Goal: Information Seeking & Learning: Check status

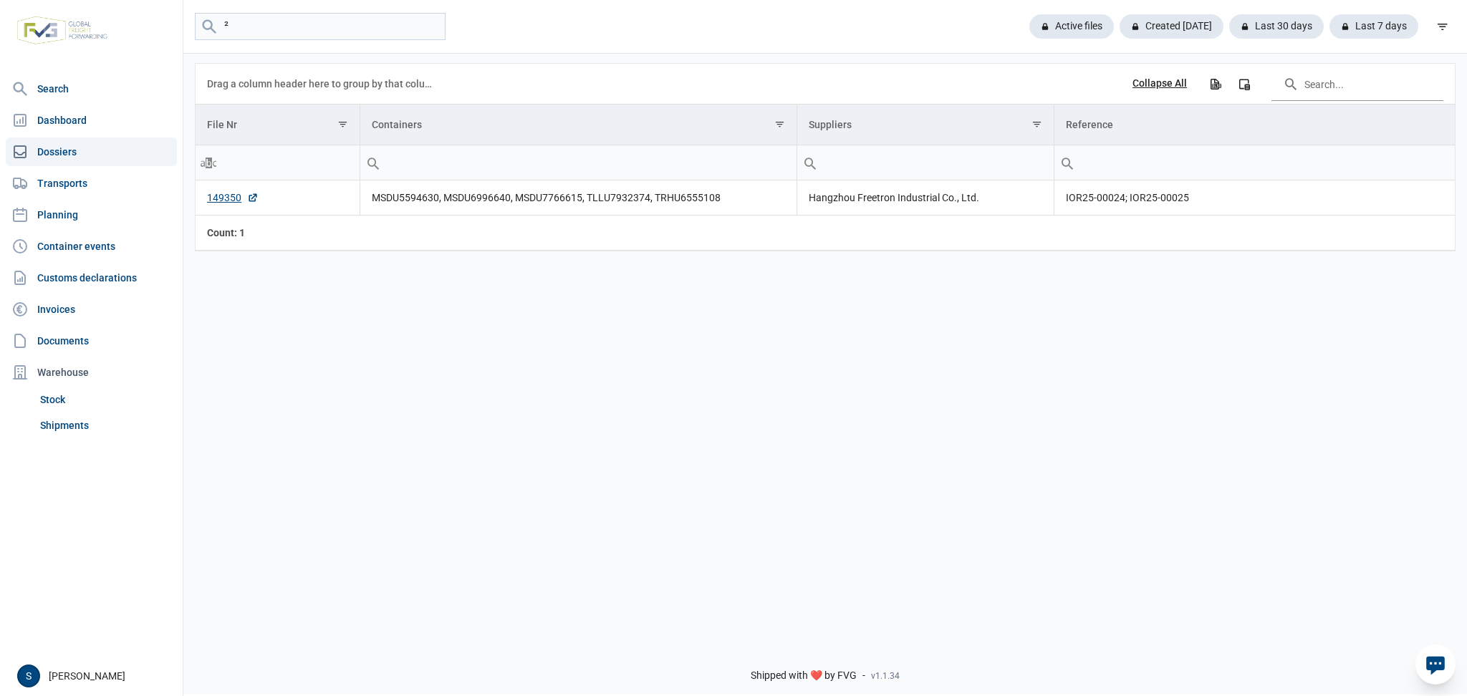
click at [273, 40] on div "² Active files Created [DATE] Last 30 days Last 7 days" at bounding box center [825, 27] width 1284 height 54
drag, startPoint x: 297, startPoint y: 24, endPoint x: 29, endPoint y: 57, distance: 269.9
click at [283, 24] on input "²" at bounding box center [320, 27] width 251 height 28
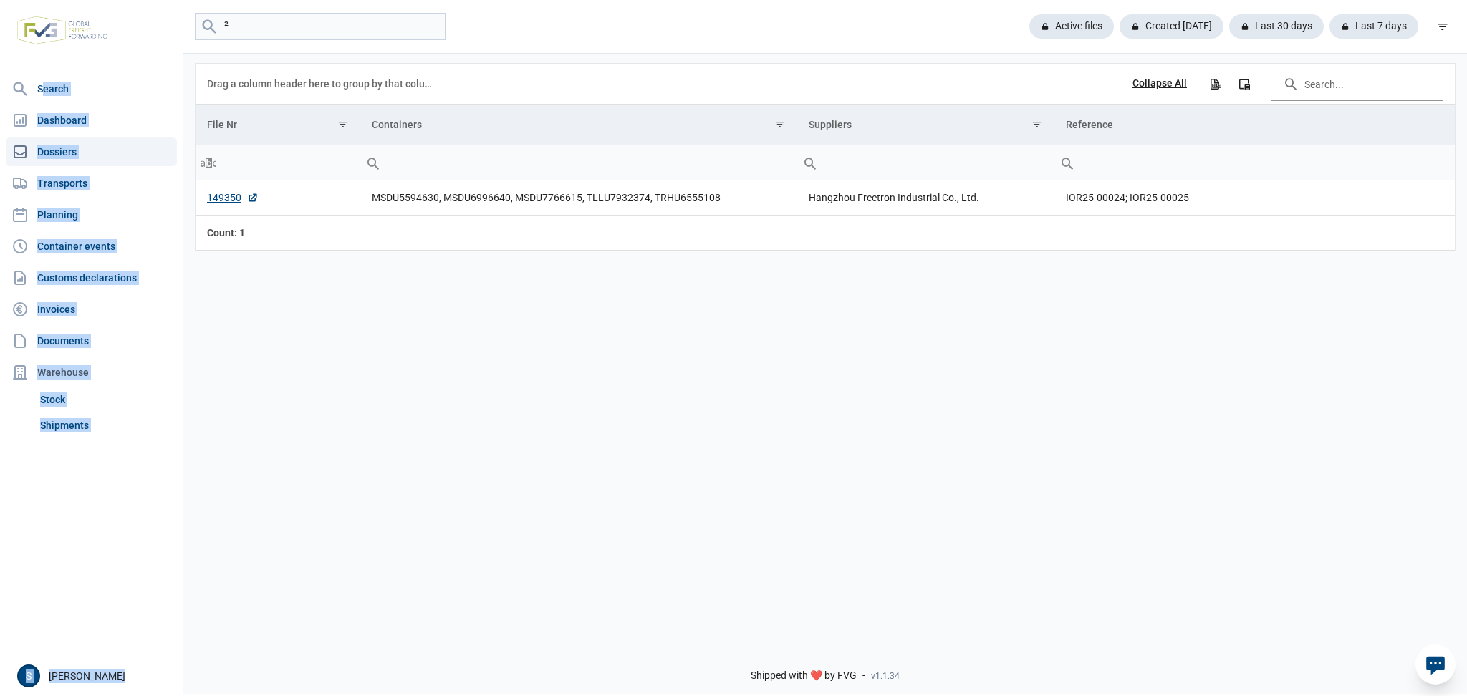
drag, startPoint x: 29, startPoint y: 57, endPoint x: 0, endPoint y: 74, distance: 33.4
click at [0, 73] on div "Search Dashboard Dossiers Transports Planning Container events Customs declarat…" at bounding box center [733, 346] width 1467 height 696
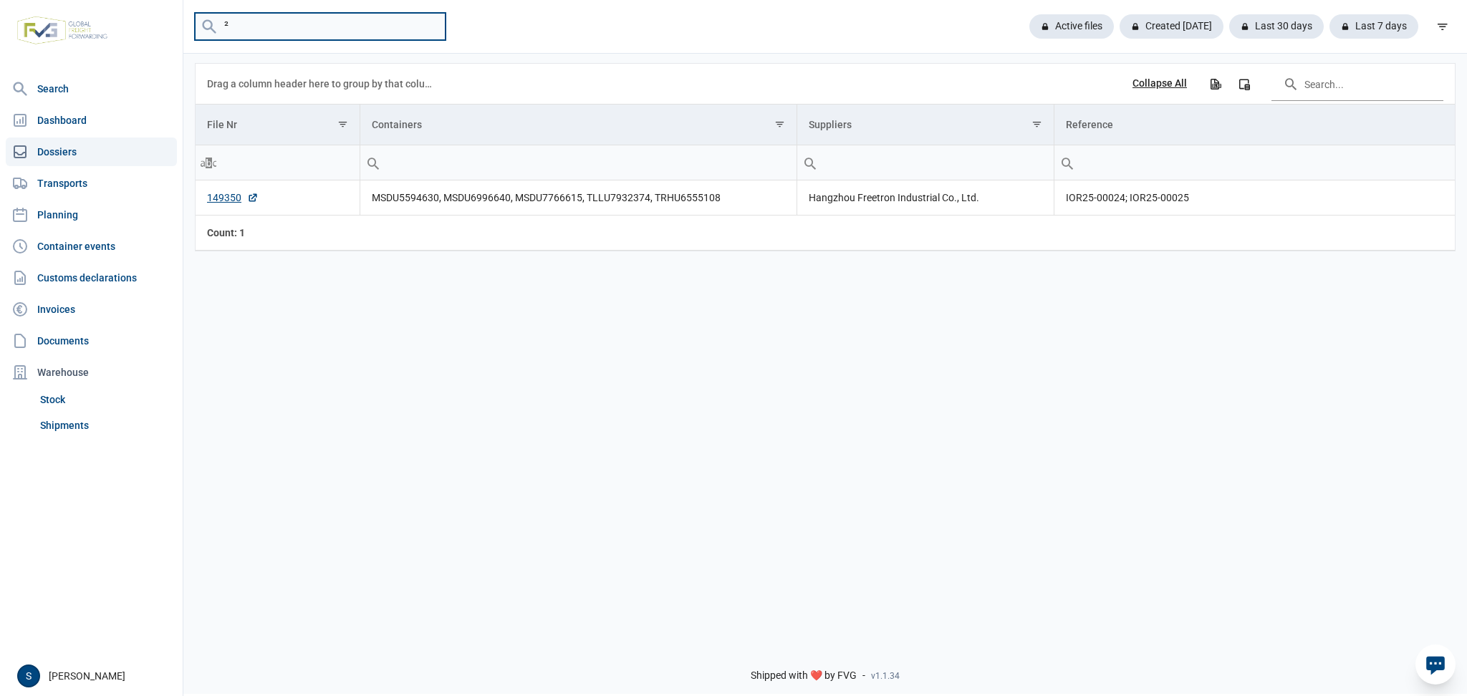
drag, startPoint x: 275, startPoint y: 27, endPoint x: 0, endPoint y: -15, distance: 278.3
click at [0, 0] on html "For evaluation purposes only. Redistribution prohibited. Please register an exi…" at bounding box center [733, 348] width 1467 height 696
paste input "CAIU4397074"
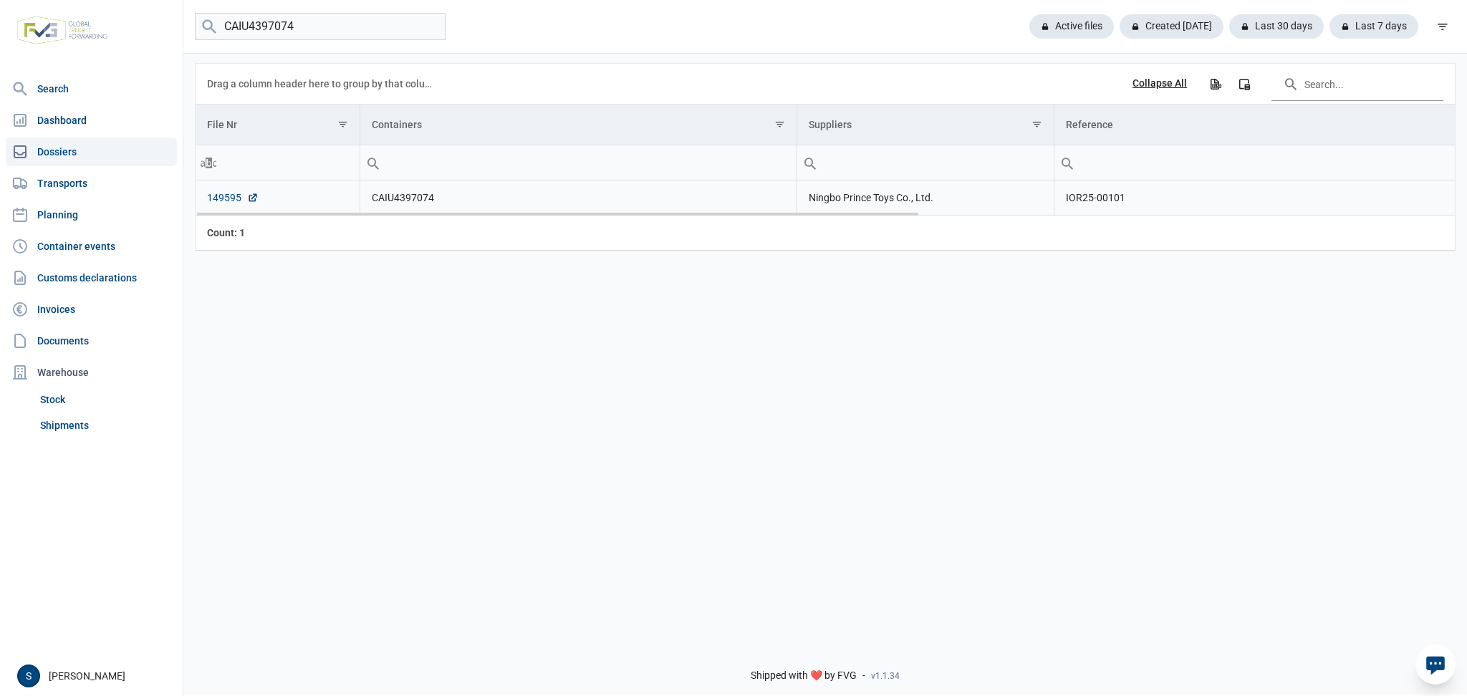
click at [223, 193] on link "149595" at bounding box center [233, 198] width 52 height 14
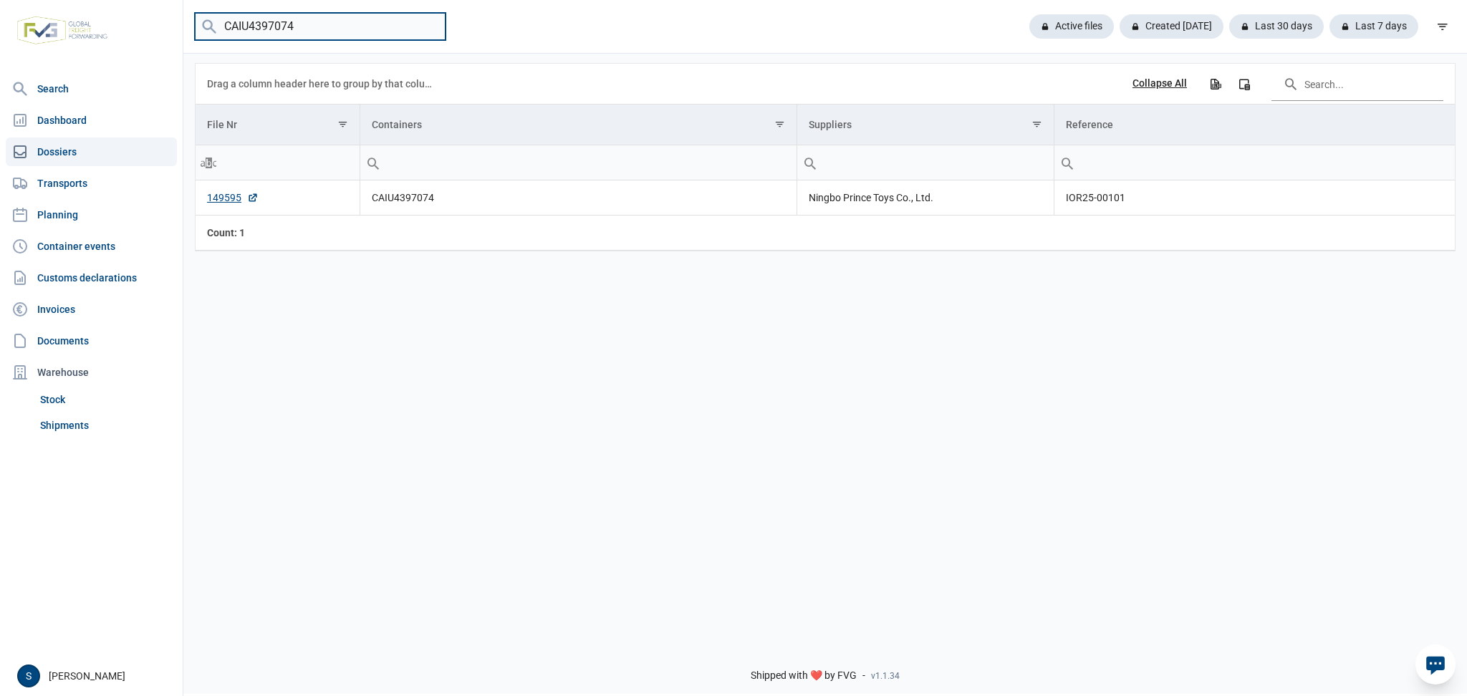
drag, startPoint x: 335, startPoint y: 13, endPoint x: 34, endPoint y: 44, distance: 301.8
click at [52, 47] on div "Search Dashboard Dossiers Transports Planning Container events Customs declarat…" at bounding box center [733, 346] width 1467 height 696
paste input "ONEU2713753"
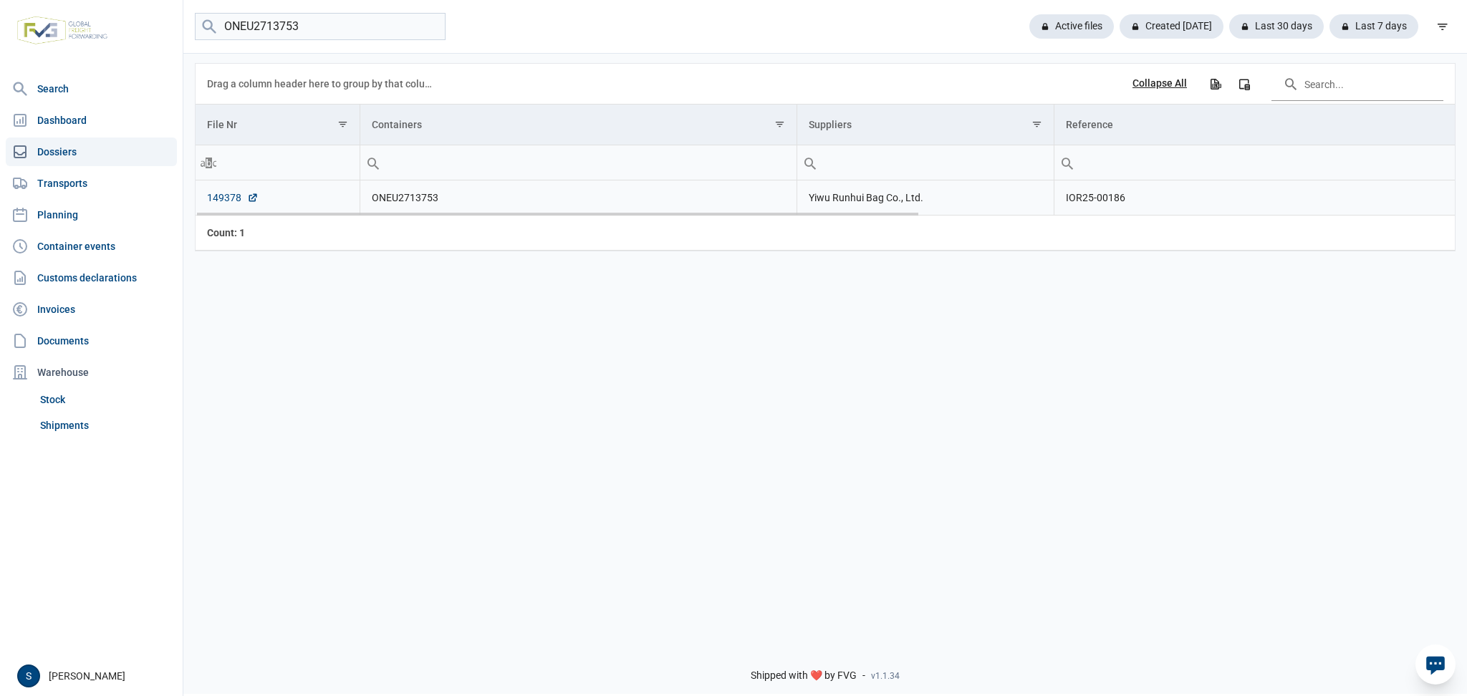
click at [226, 195] on link "149378" at bounding box center [233, 198] width 52 height 14
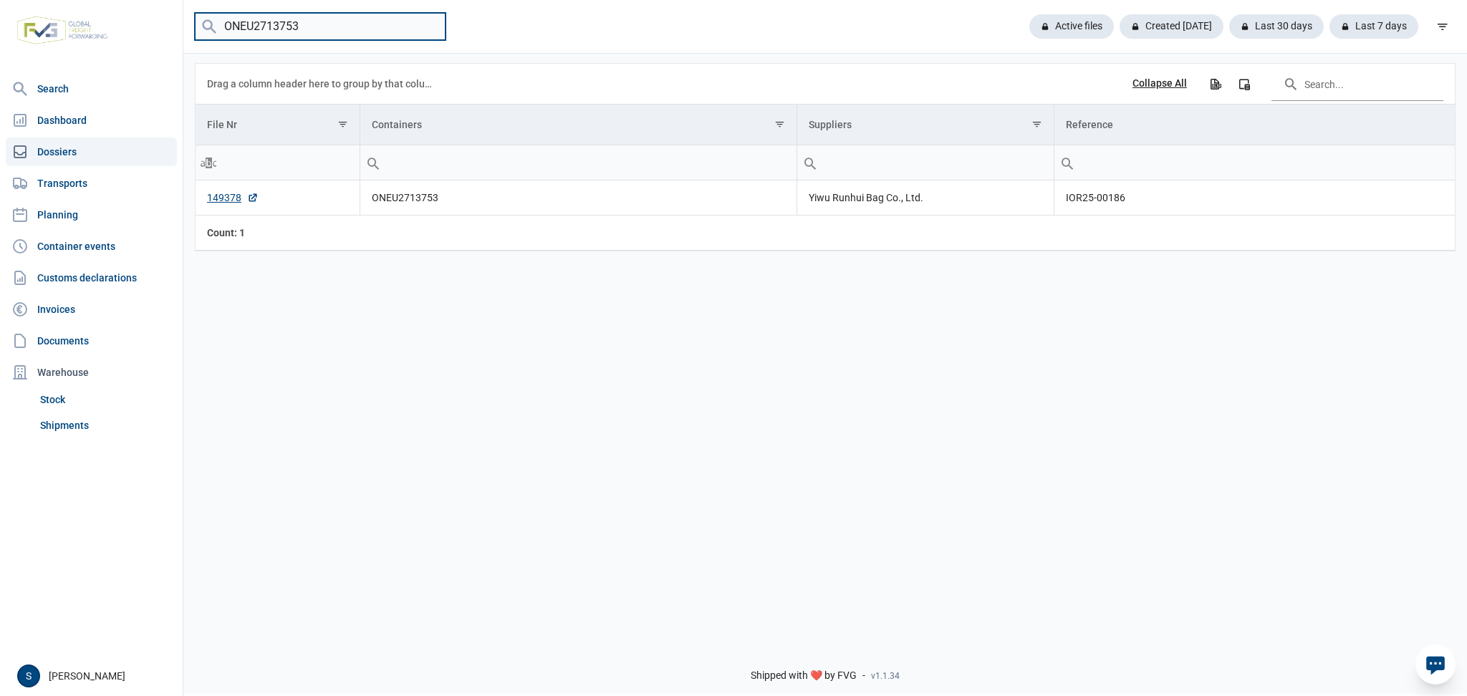
drag, startPoint x: 340, startPoint y: 17, endPoint x: 0, endPoint y: 62, distance: 342.5
click at [0, 60] on div "Search Dashboard Dossiers Transports Planning Container events Customs declarat…" at bounding box center [733, 346] width 1467 height 696
paste input "TRHU7124255"
type input "TRHU7124255"
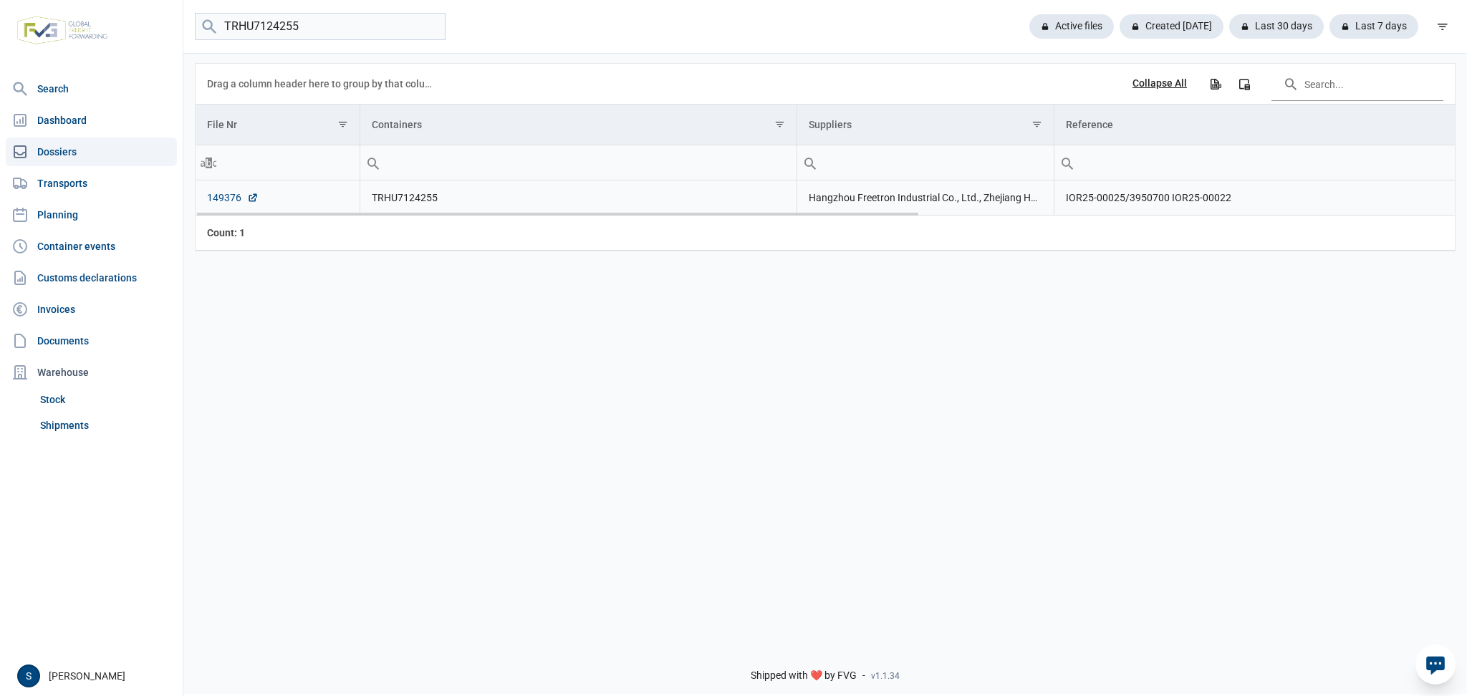
click at [237, 205] on link "149376" at bounding box center [233, 198] width 52 height 14
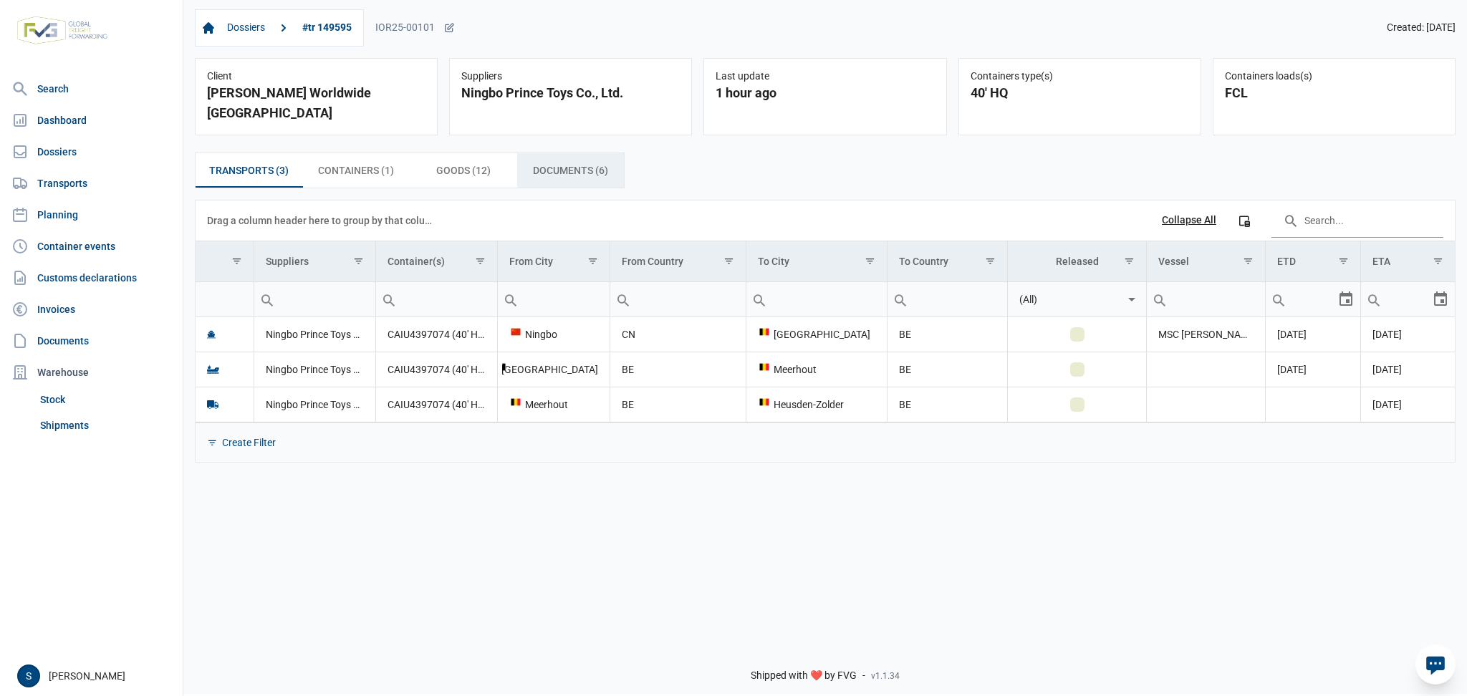
click at [559, 162] on span "Documents (6) Documents (6)" at bounding box center [570, 170] width 75 height 17
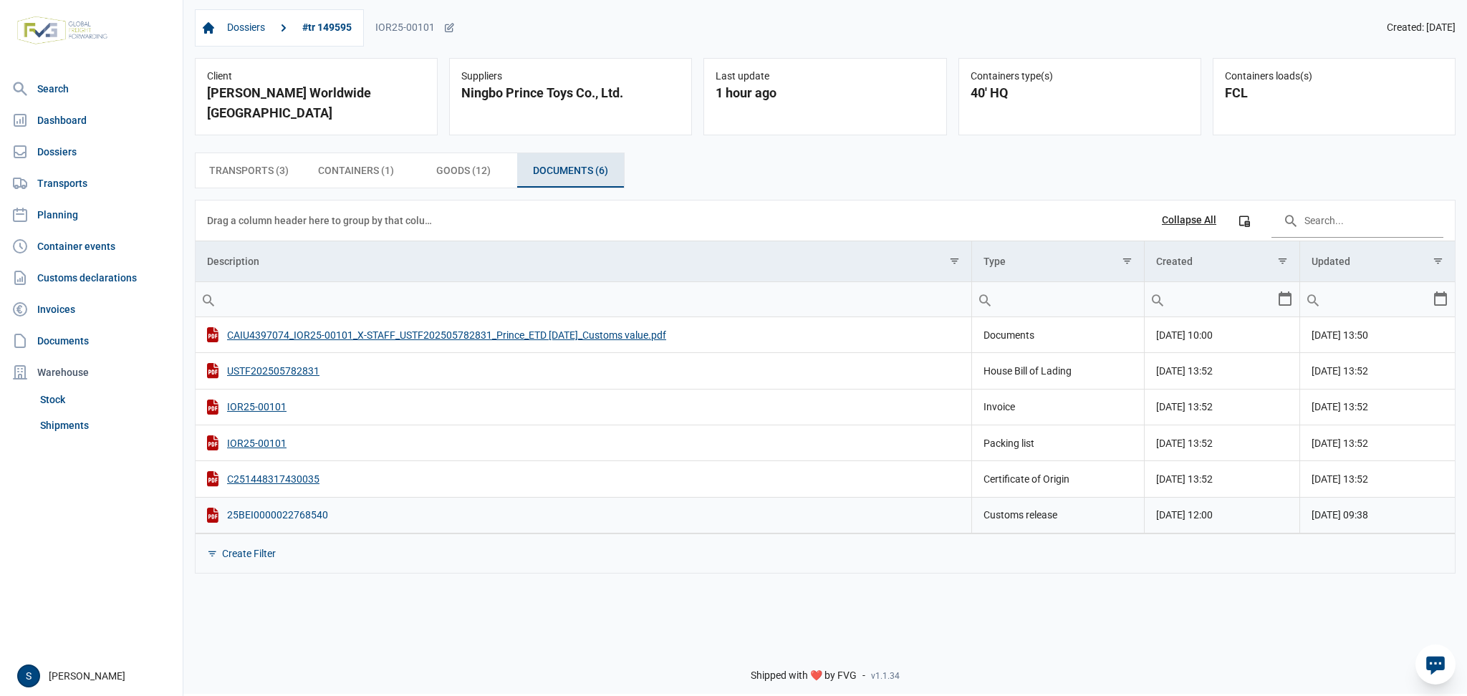
click at [297, 508] on div "25BEI0000022768540" at bounding box center [583, 515] width 753 height 15
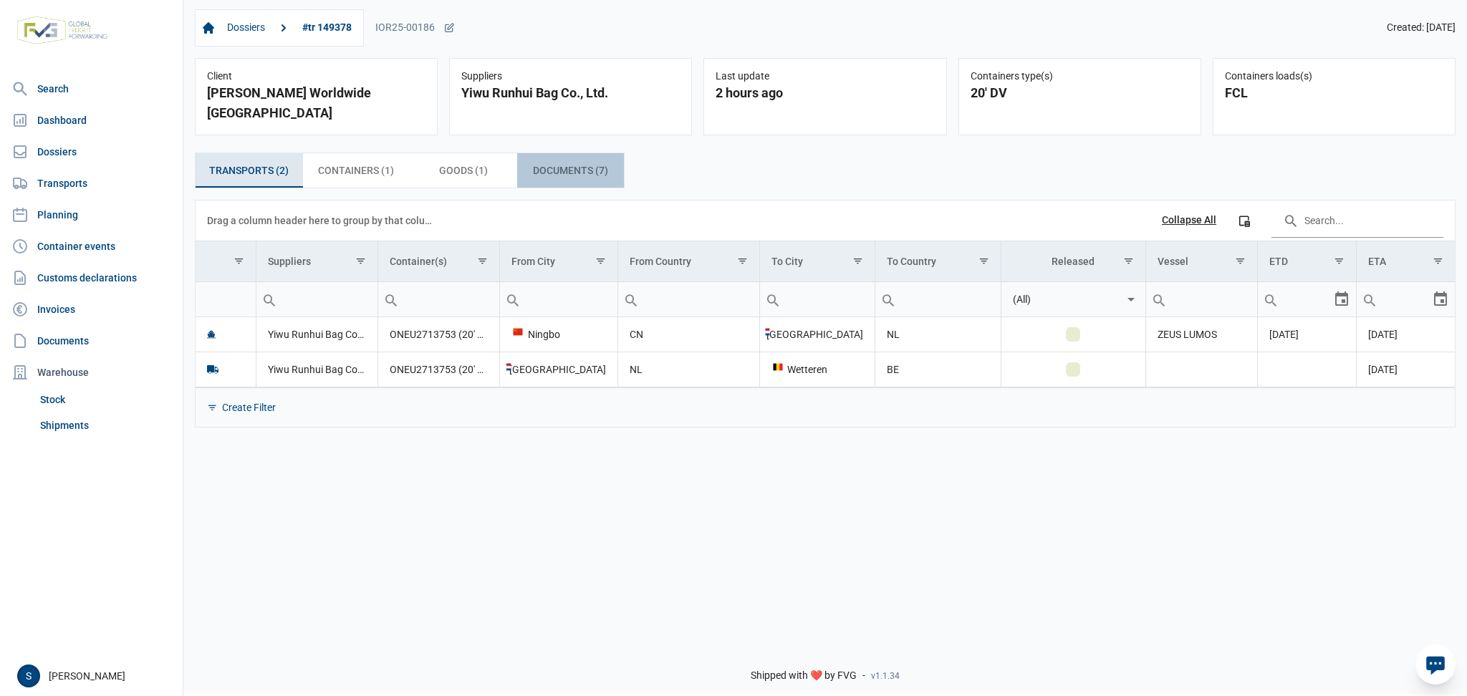
click at [583, 162] on span "Documents (7) Documents (7)" at bounding box center [570, 170] width 75 height 17
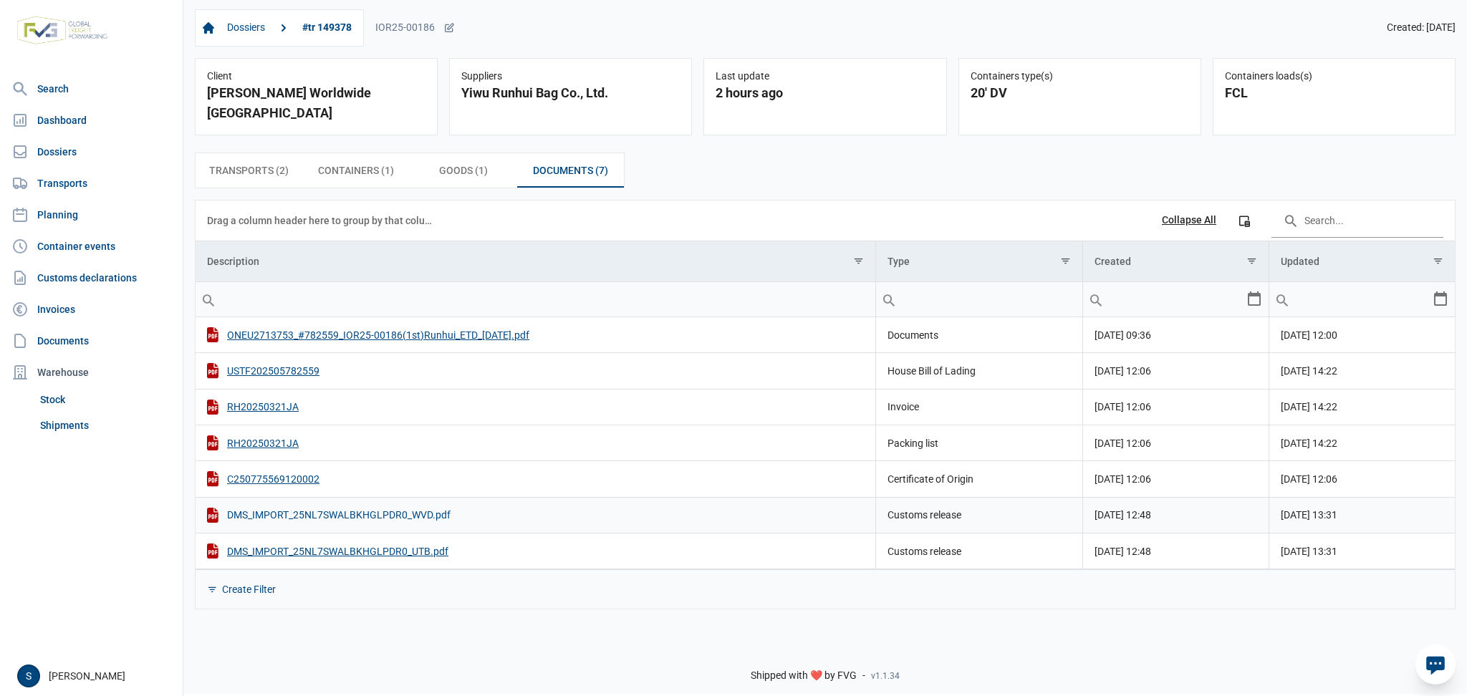
click at [382, 508] on div "DMS_IMPORT_25NL7SWALBKHGLPDR0_WVD.pdf" at bounding box center [535, 515] width 657 height 15
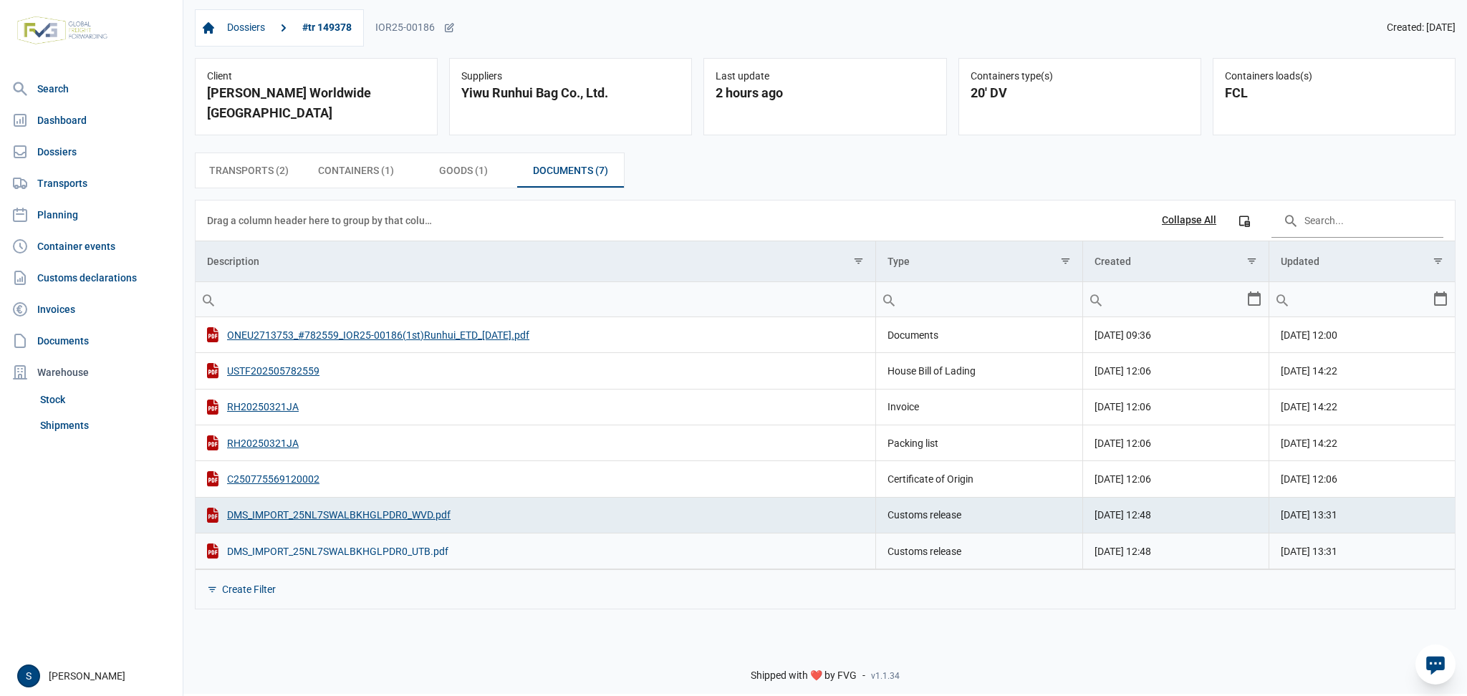
click at [387, 544] on div "DMS_IMPORT_25NL7SWALBKHGLPDR0_UTB.pdf" at bounding box center [535, 551] width 657 height 15
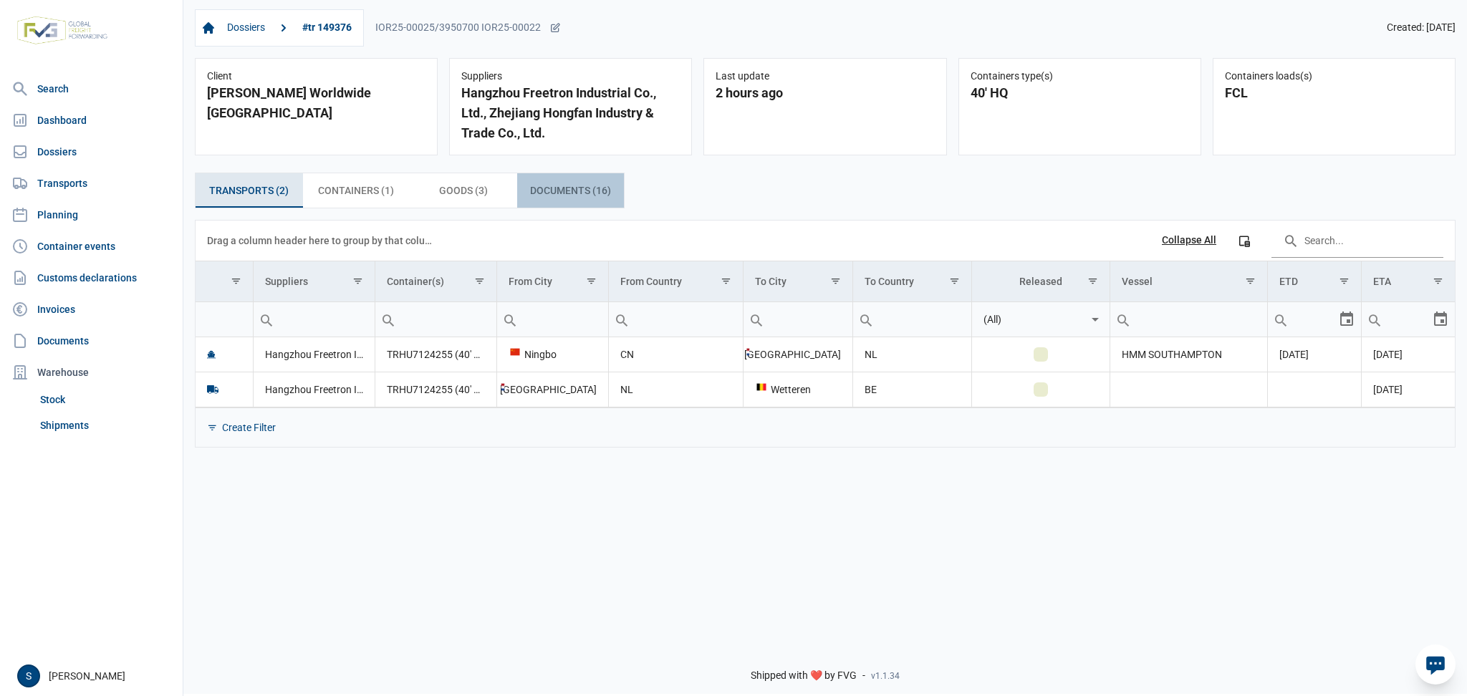
click at [576, 192] on span "Documents (16) Documents (16)" at bounding box center [570, 190] width 81 height 17
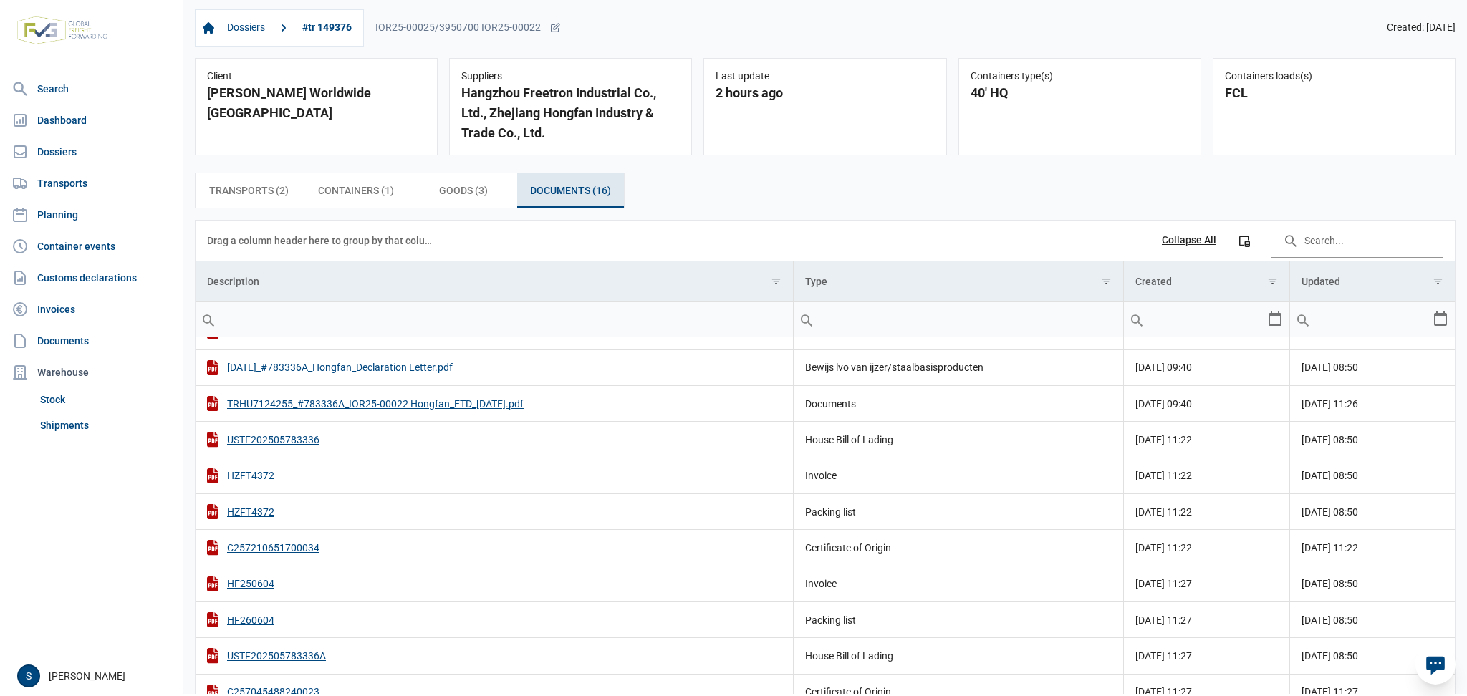
scroll to position [212, 0]
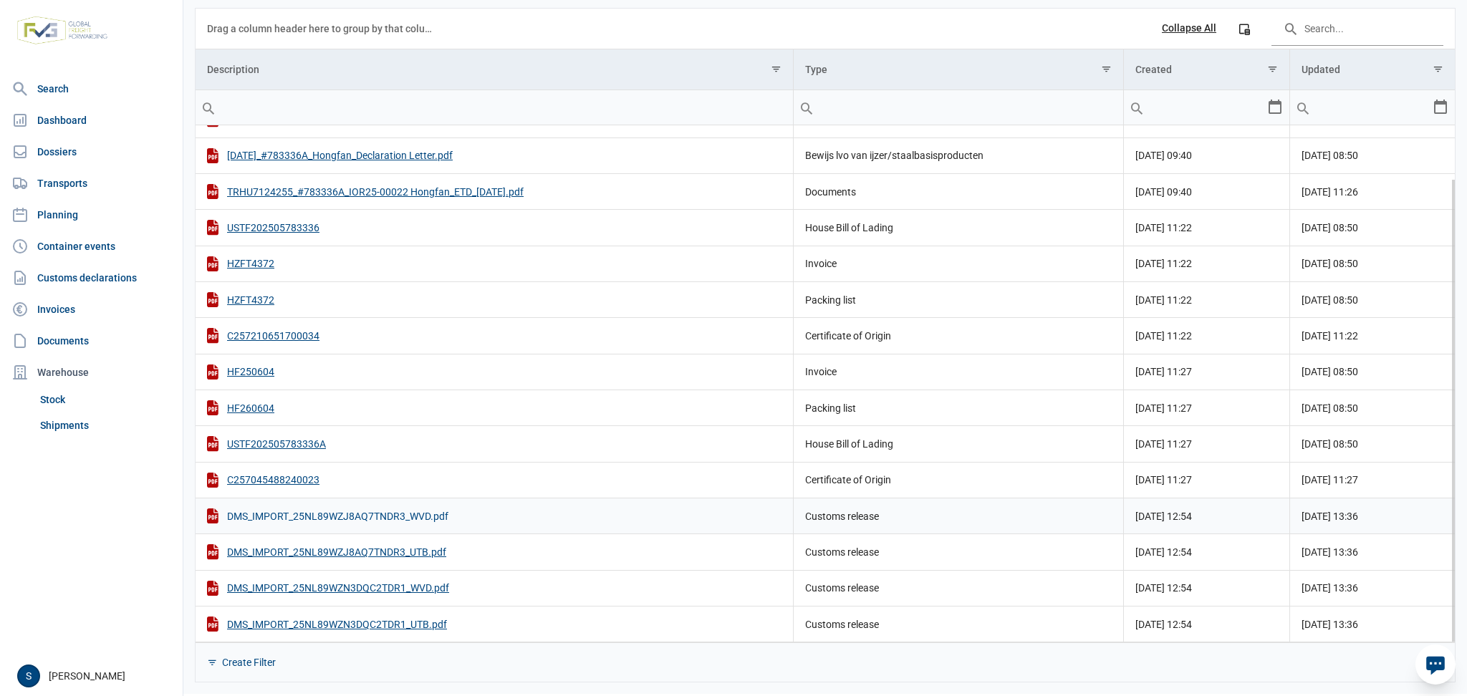
click at [317, 513] on div "DMS_IMPORT_25NL89WZJ8AQ7TNDR3_WVD.pdf" at bounding box center [494, 516] width 574 height 15
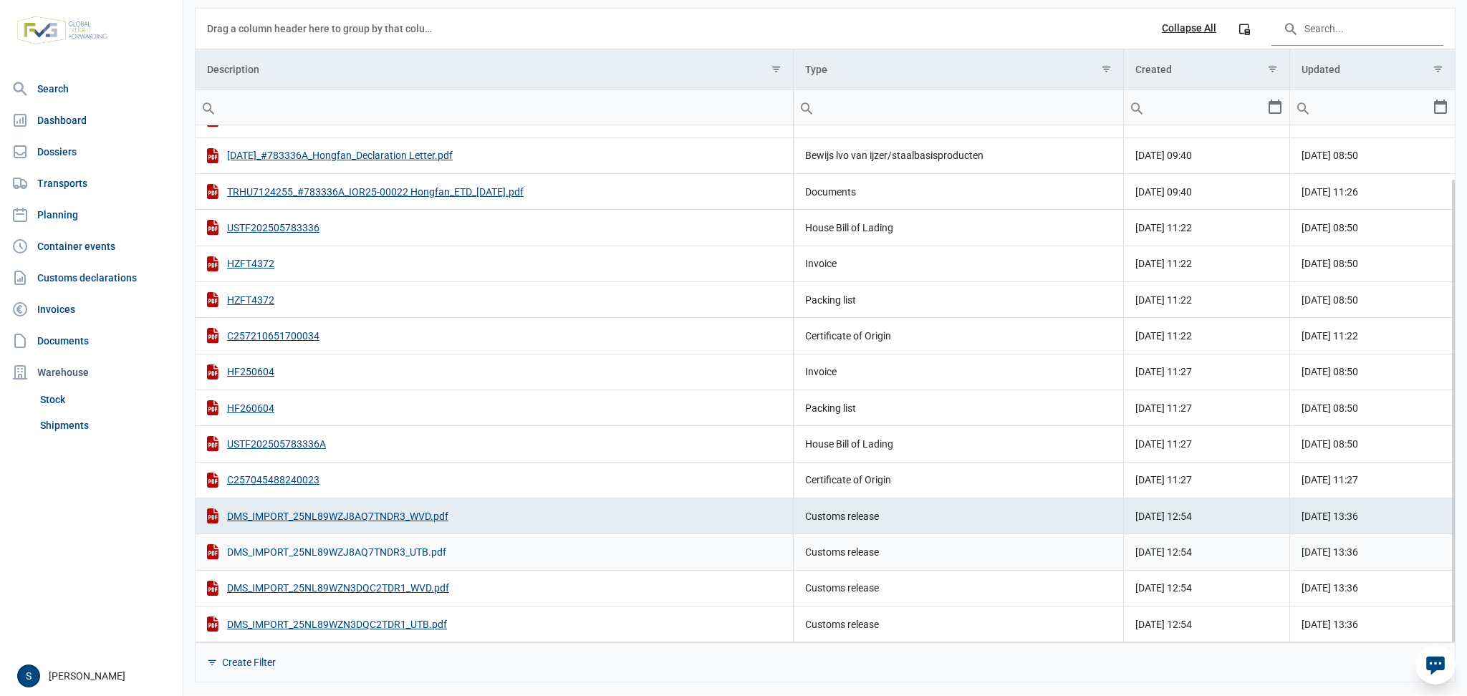
click at [291, 547] on div "DMS_IMPORT_25NL89WZJ8AQ7TNDR3_UTB.pdf" at bounding box center [494, 551] width 574 height 15
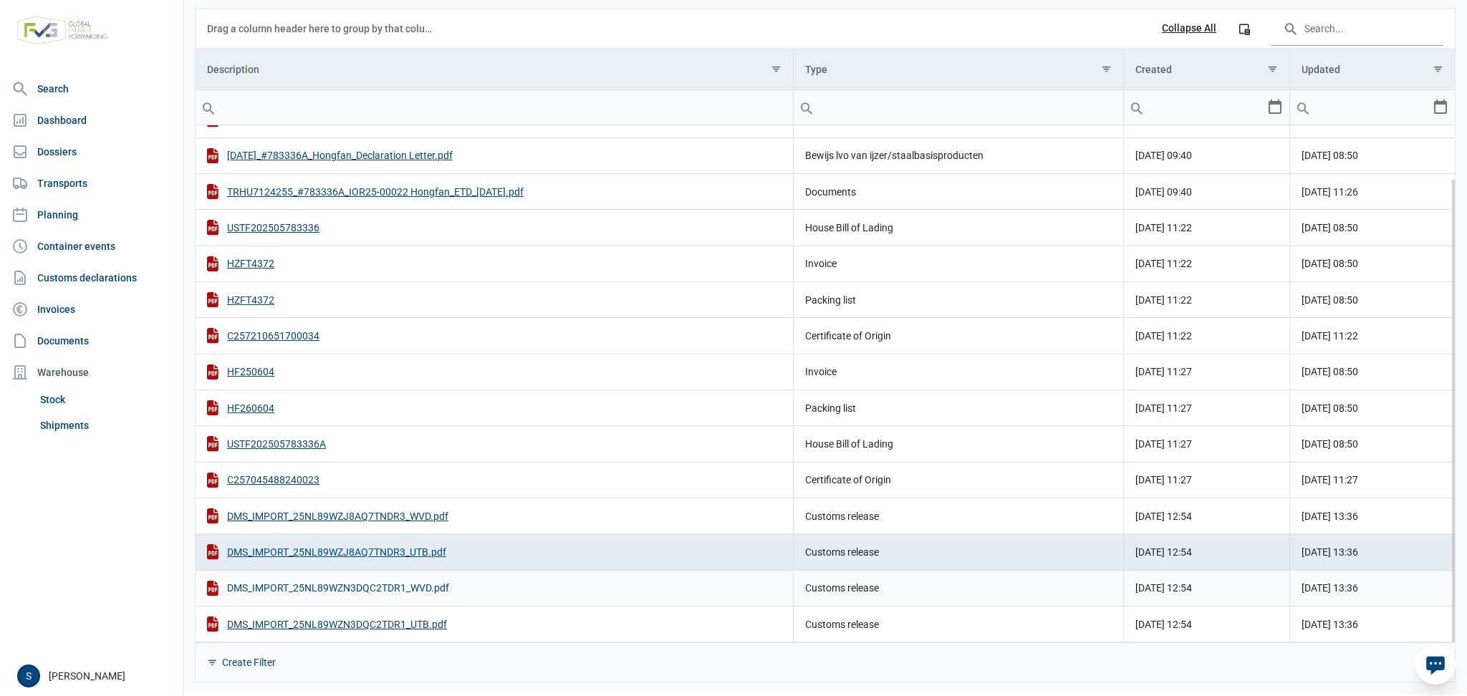
click at [368, 587] on div "DMS_IMPORT_25NL89WZN3DQC2TDR1_WVD.pdf" at bounding box center [494, 588] width 574 height 15
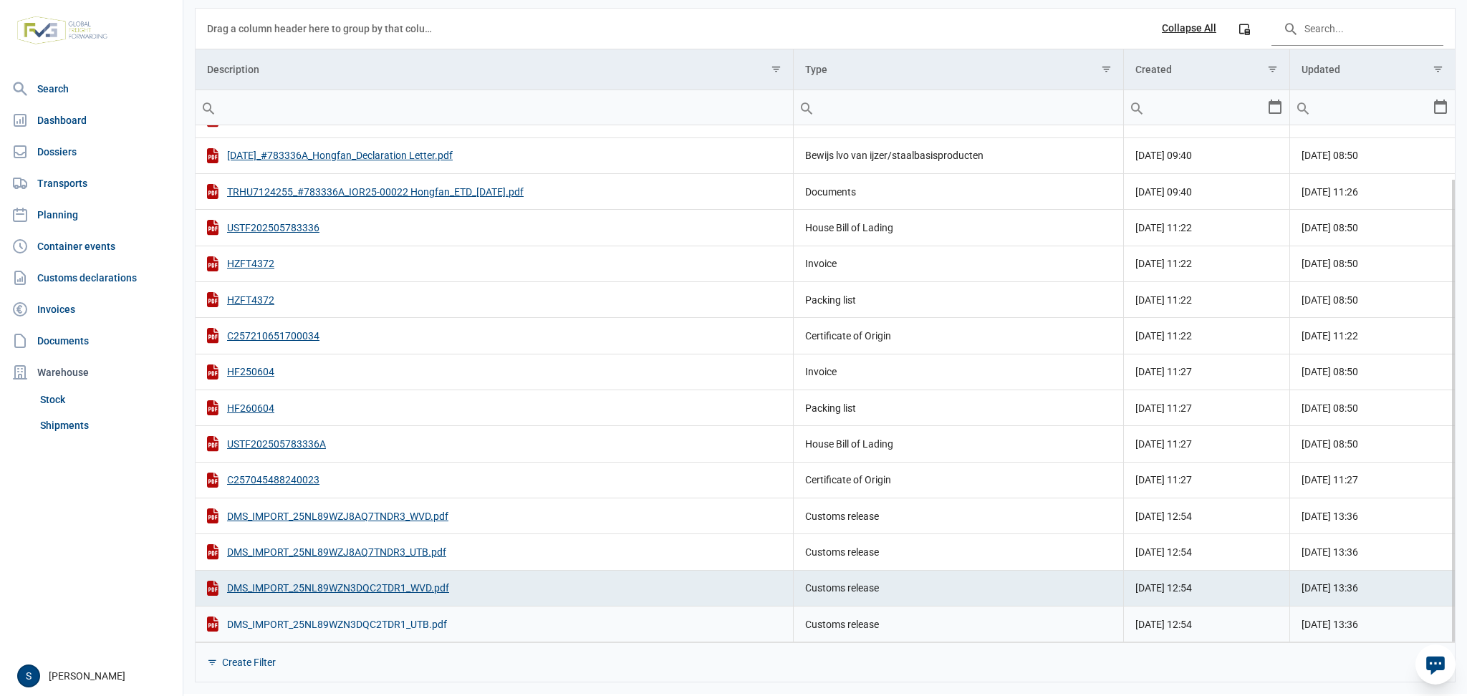
click at [371, 631] on div "DMS_IMPORT_25NL89WZN3DQC2TDR1_UTB.pdf" at bounding box center [494, 624] width 574 height 15
